Goal: Navigation & Orientation: Understand site structure

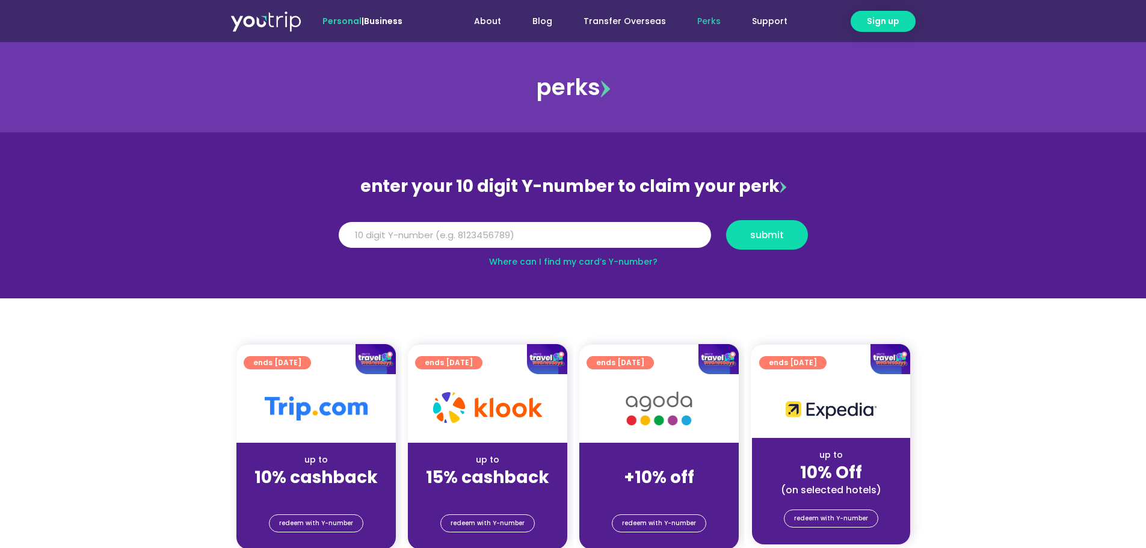
click at [598, 260] on link "Where can I find my card’s Y-number?" at bounding box center [573, 262] width 168 height 12
click at [494, 25] on link "About" at bounding box center [487, 21] width 58 height 22
click at [773, 23] on link "Support" at bounding box center [769, 21] width 67 height 22
